Goal: Task Accomplishment & Management: Use online tool/utility

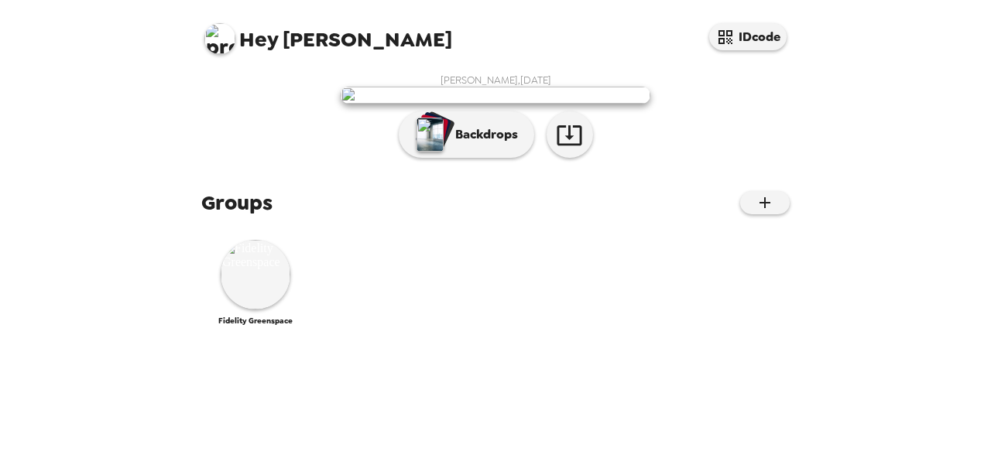
scroll to position [87, 0]
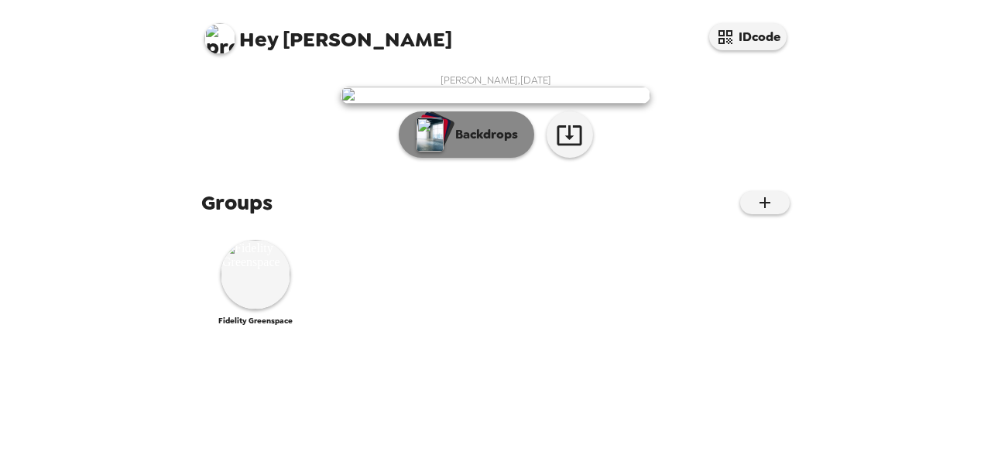
click at [495, 144] on p "Backdrops" at bounding box center [482, 134] width 70 height 19
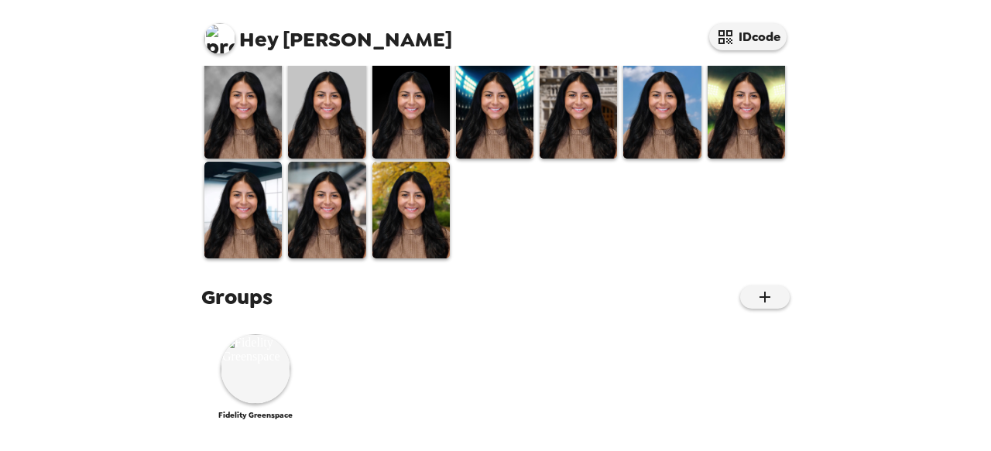
scroll to position [354, 0]
click at [411, 58] on img at bounding box center [410, 9] width 77 height 97
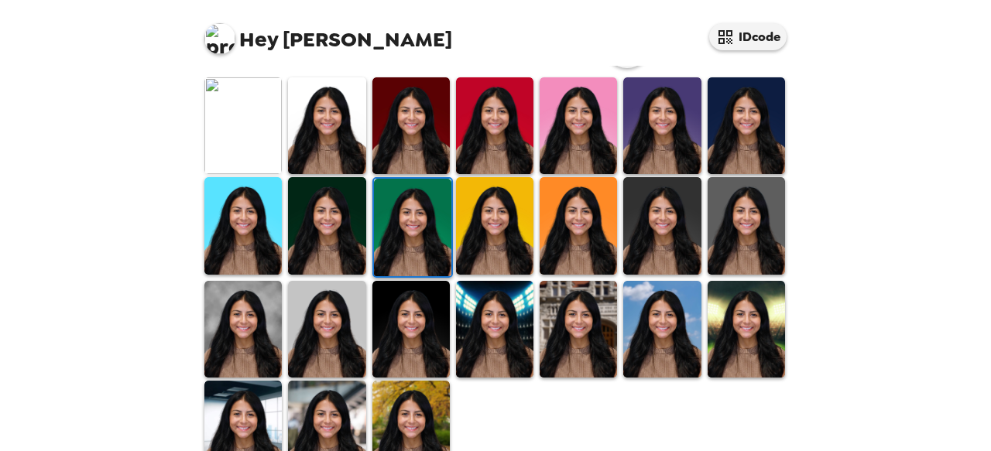
scroll to position [440, 0]
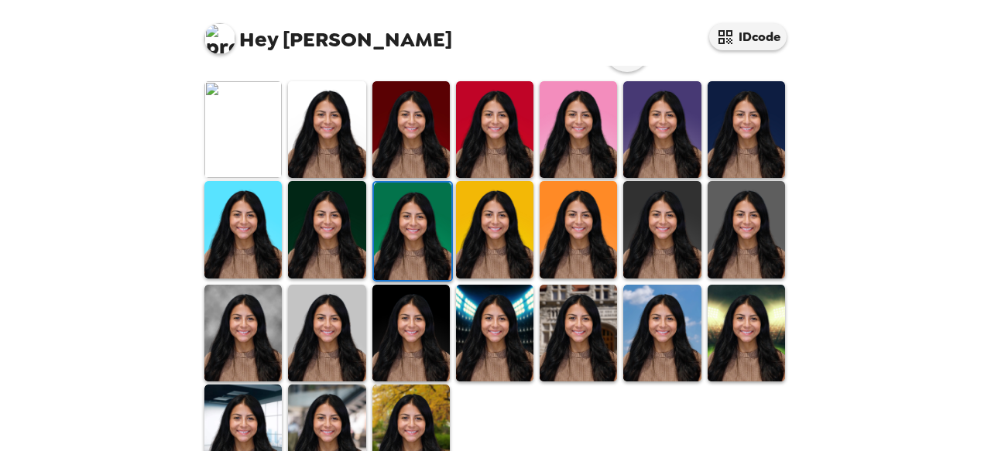
click at [913, 205] on div "Hey [PERSON_NAME] IDcode [PERSON_NAME] , [DATE] Backdrops Groups Fidelity Green…" at bounding box center [495, 225] width 991 height 451
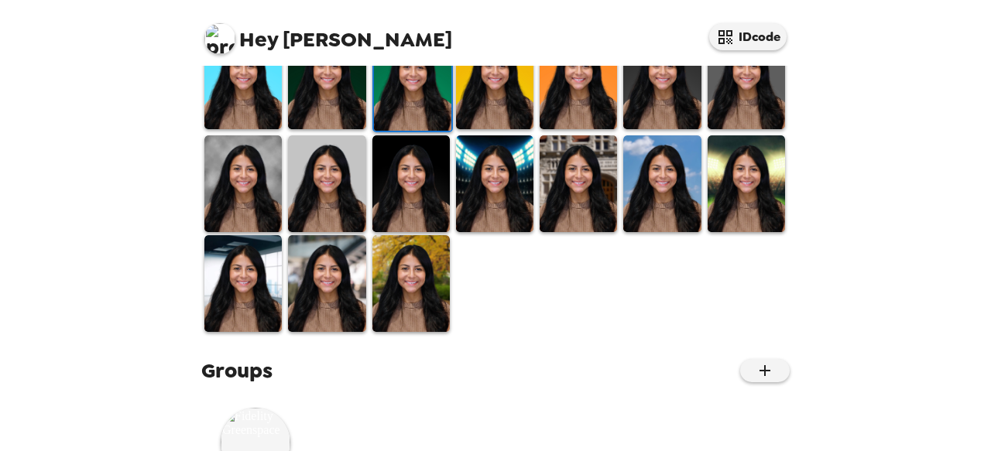
scroll to position [588, 0]
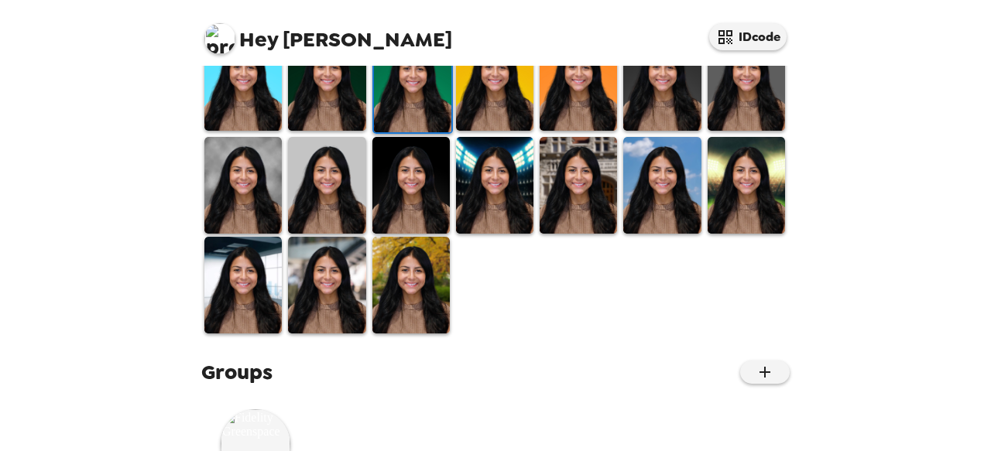
click at [262, 286] on img at bounding box center [242, 285] width 77 height 97
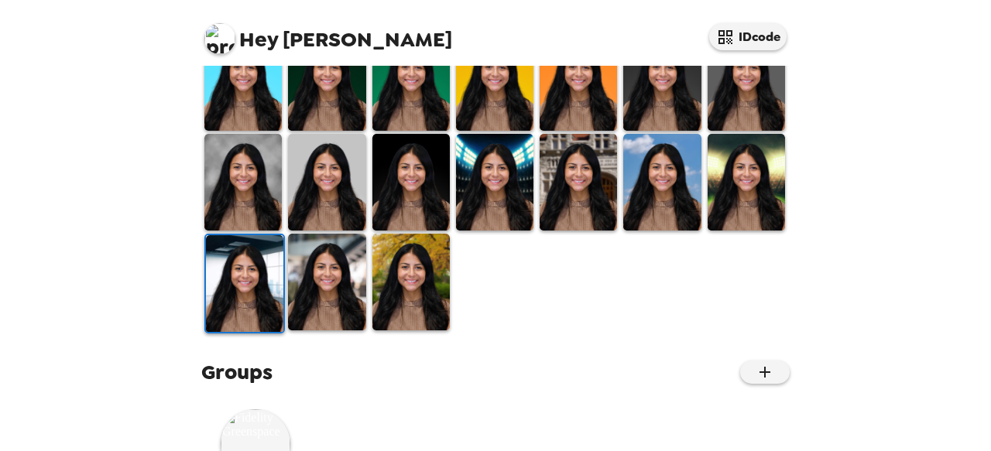
click at [306, 298] on img at bounding box center [326, 282] width 77 height 97
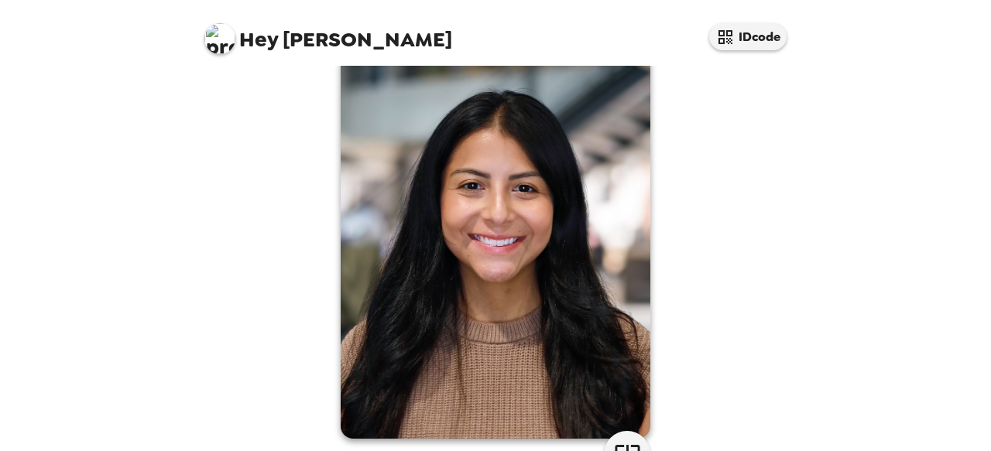
scroll to position [0, 0]
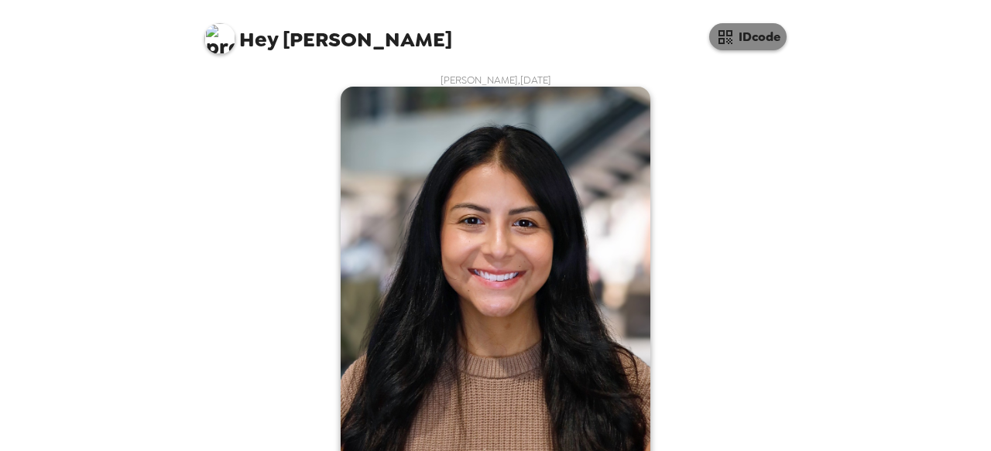
click at [720, 38] on icon "button" at bounding box center [725, 37] width 14 height 14
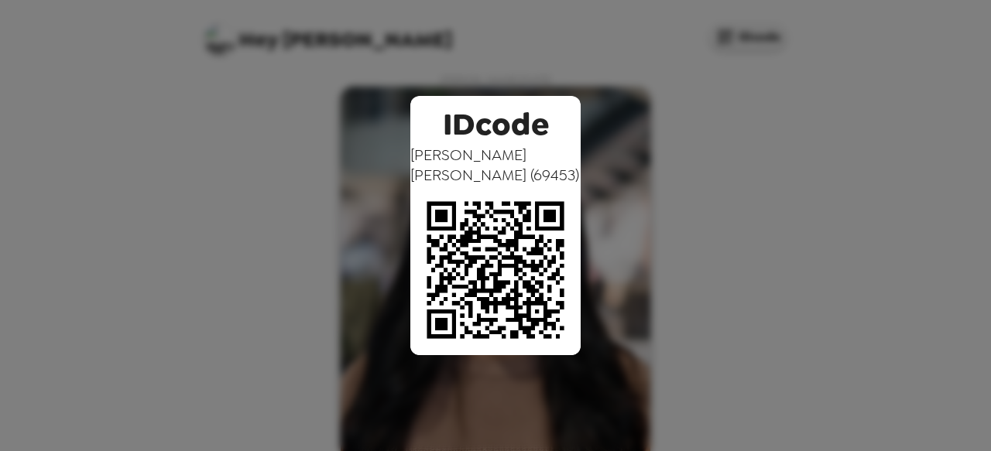
click at [683, 84] on div "IDcode [PERSON_NAME] ( 69453 )" at bounding box center [495, 225] width 991 height 451
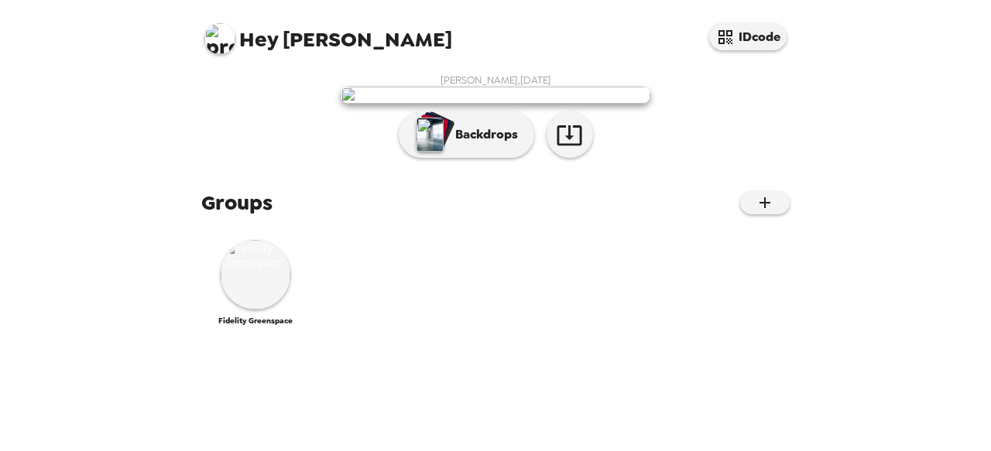
scroll to position [190, 0]
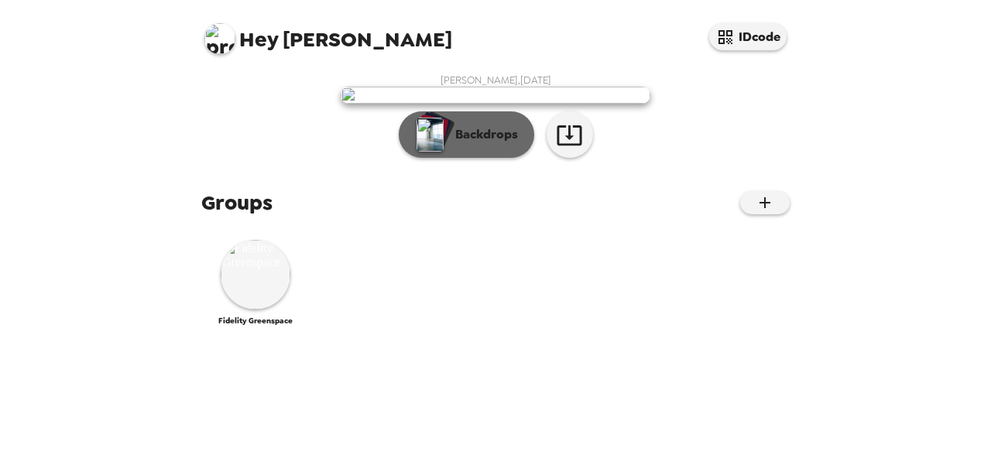
click at [447, 144] on p "Backdrops" at bounding box center [482, 134] width 70 height 19
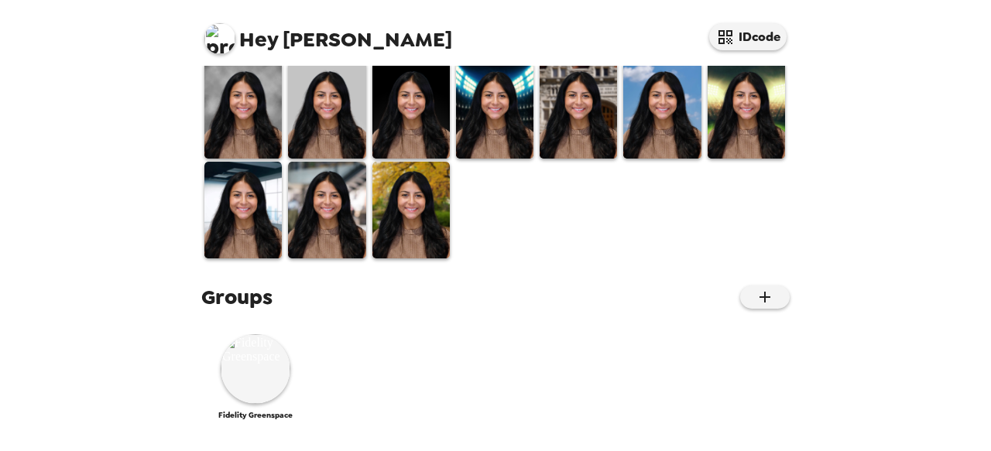
scroll to position [514, 0]
click at [581, 58] on img at bounding box center [577, 9] width 77 height 97
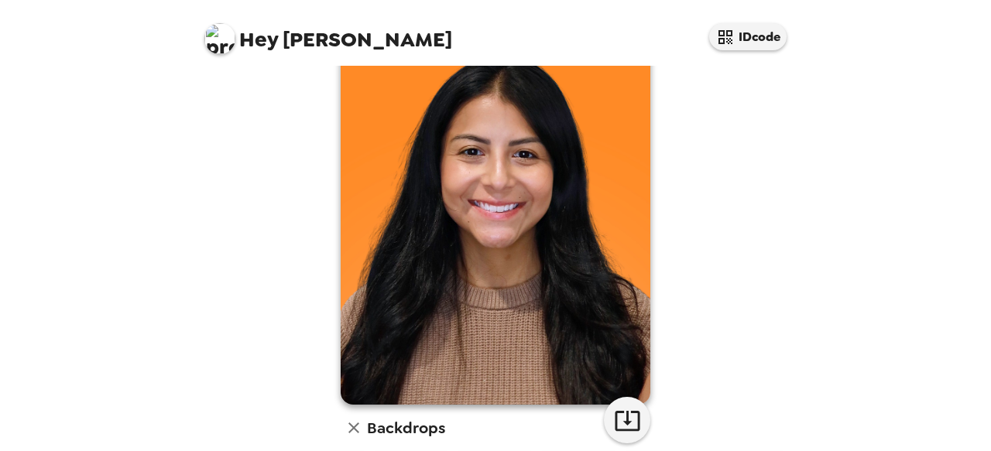
scroll to position [74, 0]
